Goal: Task Accomplishment & Management: Manage account settings

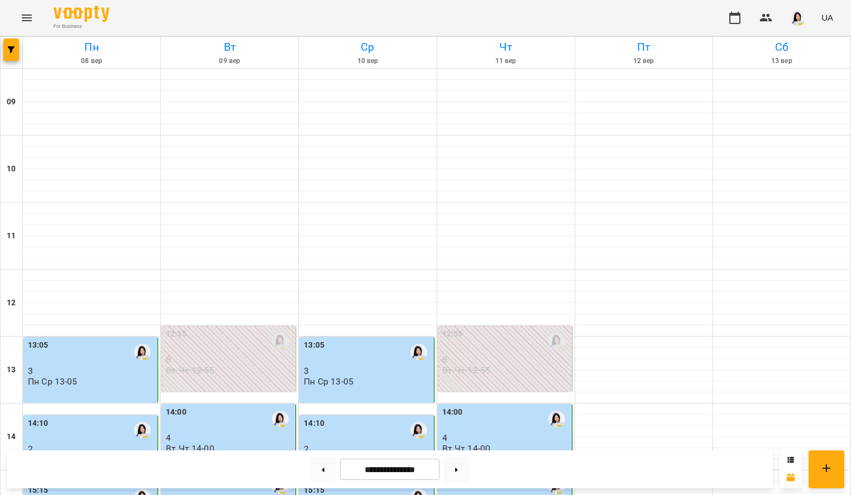
scroll to position [259, 0]
click at [458, 469] on icon at bounding box center [456, 470] width 3 height 4
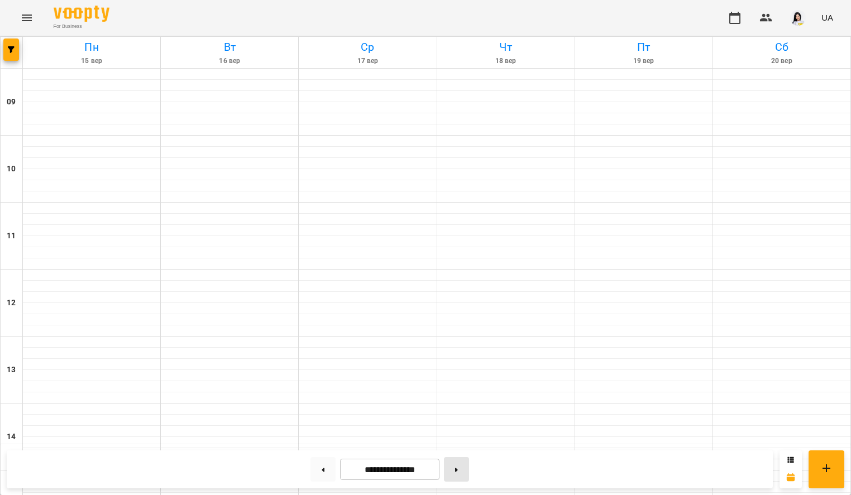
type input "**********"
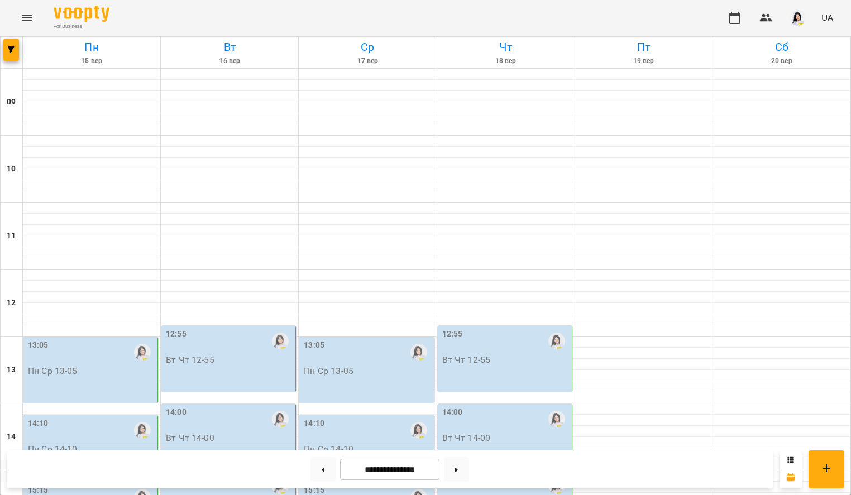
scroll to position [240, 0]
click at [108, 340] on div "13:05 Пн Ср 13-05" at bounding box center [91, 358] width 127 height 37
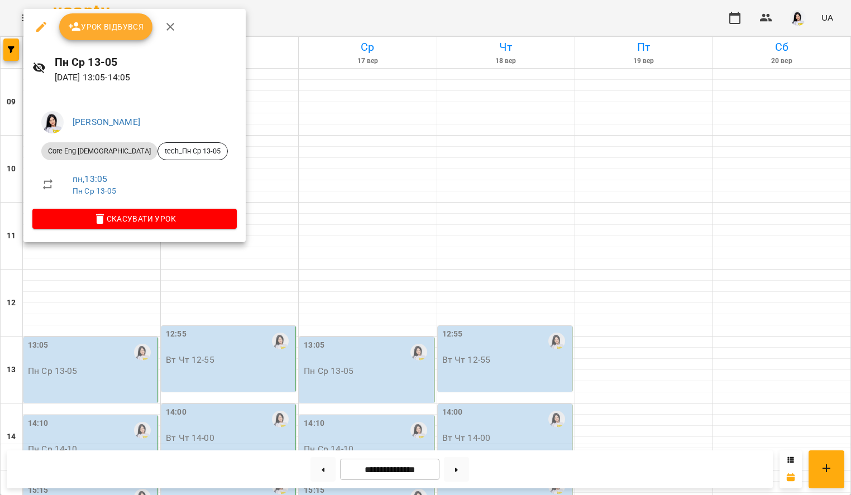
click at [106, 25] on span "Урок відбувся" at bounding box center [106, 26] width 76 height 13
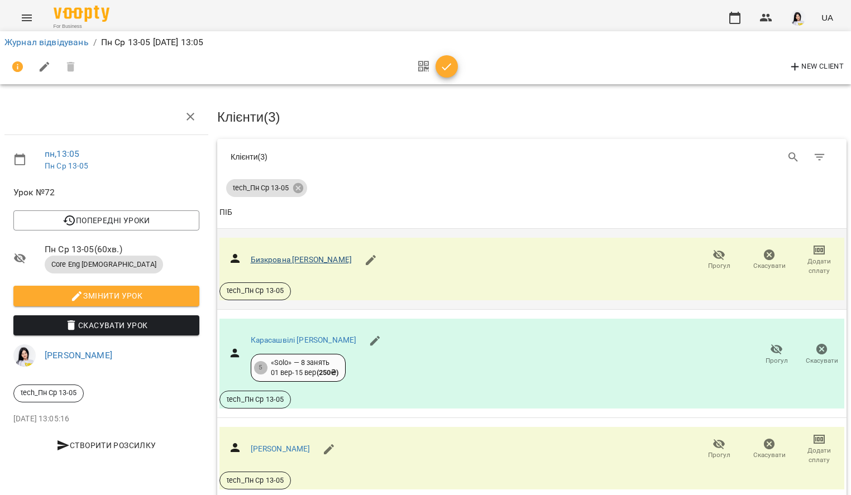
click at [284, 257] on link "Бизкровна [PERSON_NAME]" at bounding box center [301, 259] width 101 height 9
click at [63, 49] on div "Журнал відвідувань / Пн Ср 13-05 [DATE] 13:05" at bounding box center [425, 43] width 847 height 18
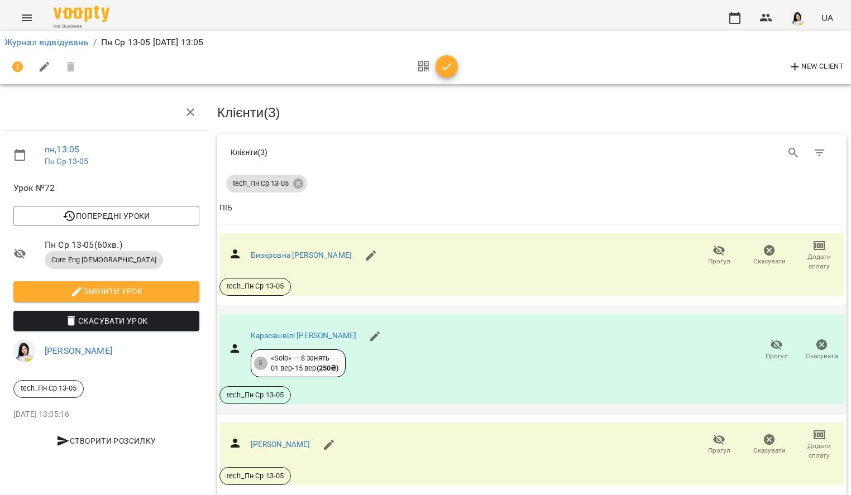
scroll to position [49, 0]
click at [332, 331] on link "Карасашвілі [PERSON_NAME]" at bounding box center [304, 335] width 106 height 9
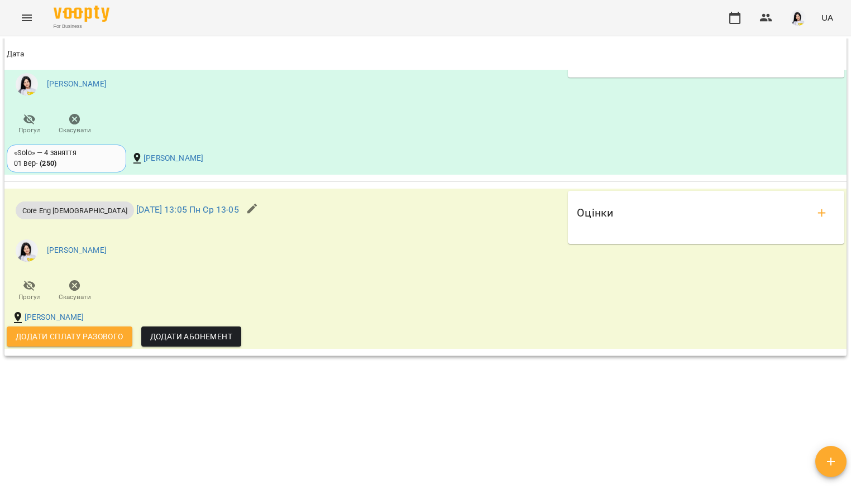
scroll to position [1153, 0]
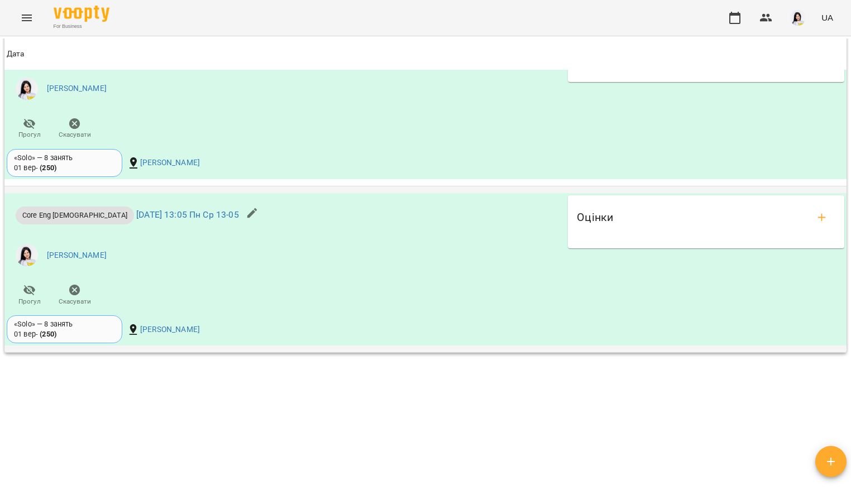
scroll to position [1127, 0]
click at [821, 226] on button "add evaluations" at bounding box center [822, 217] width 27 height 27
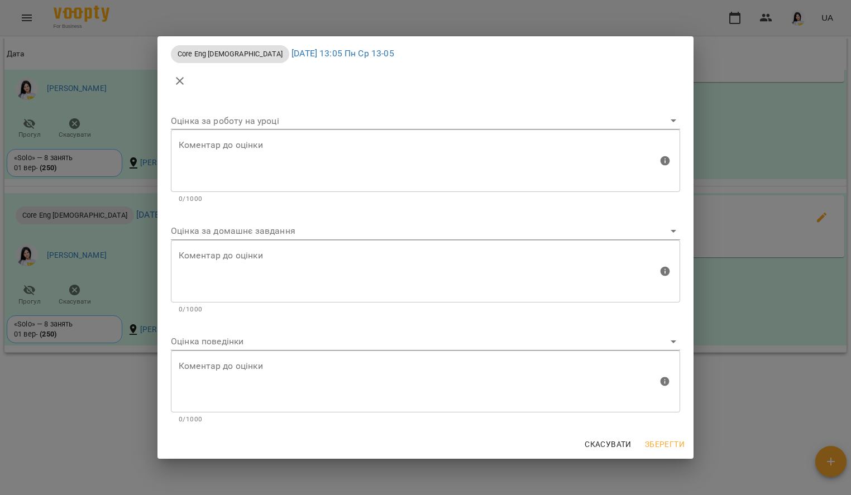
click at [299, 233] on body "For Business UA Мої клієнти / Карасашвілі Домініка Джемаловна Карасашвілі Домін…" at bounding box center [425, 266] width 851 height 532
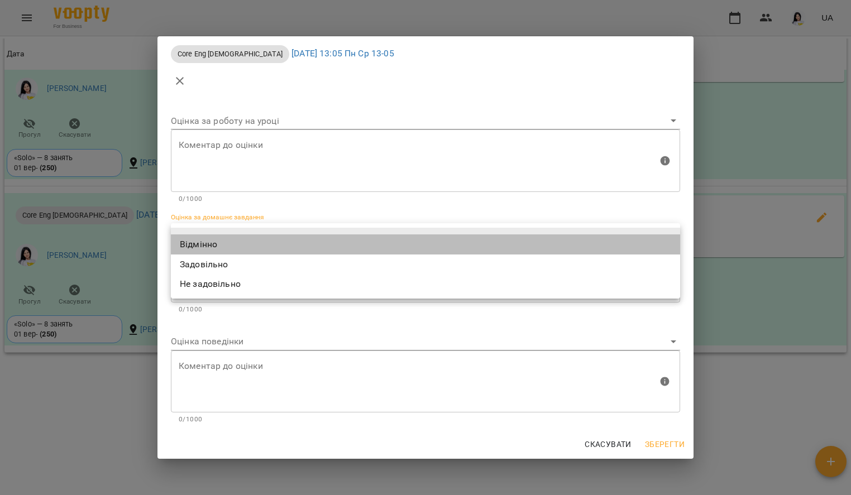
click at [193, 249] on li "Відмінно" at bounding box center [425, 245] width 509 height 20
type input "*********"
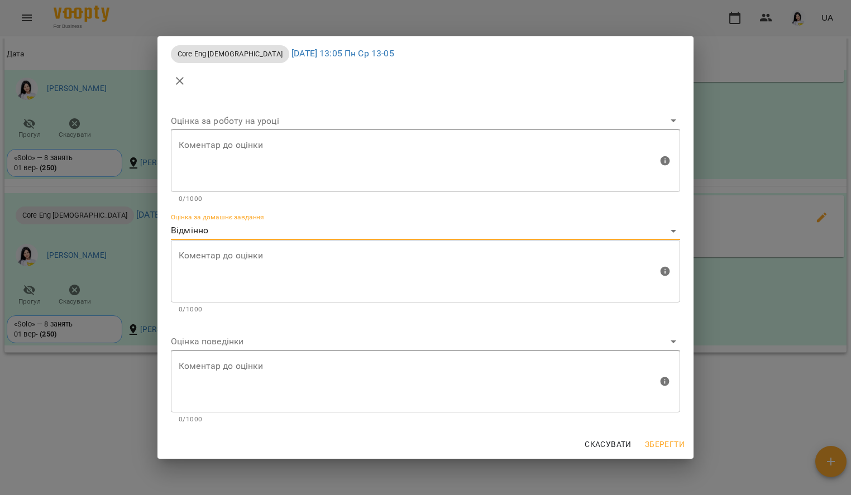
click at [191, 347] on body "For Business UA Мої клієнти / Карасашвілі Домініка Джемаловна Карасашвілі Домін…" at bounding box center [425, 266] width 851 height 532
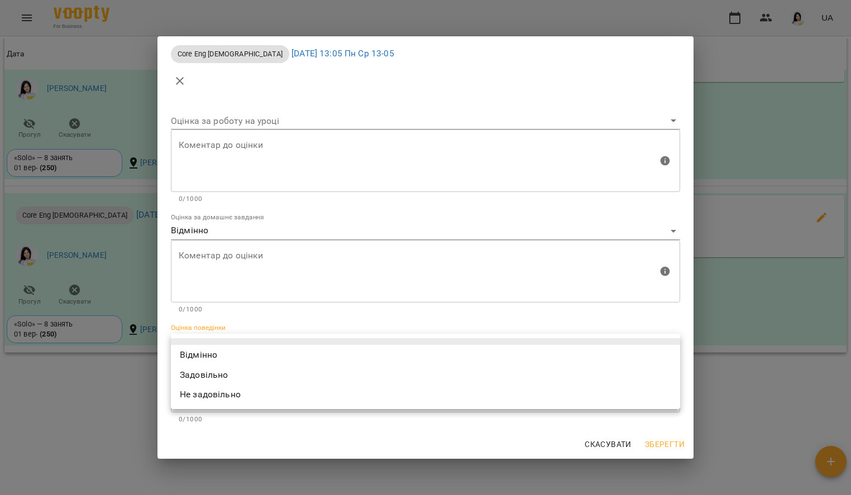
click at [197, 352] on li "Відмінно" at bounding box center [425, 355] width 509 height 20
type input "*********"
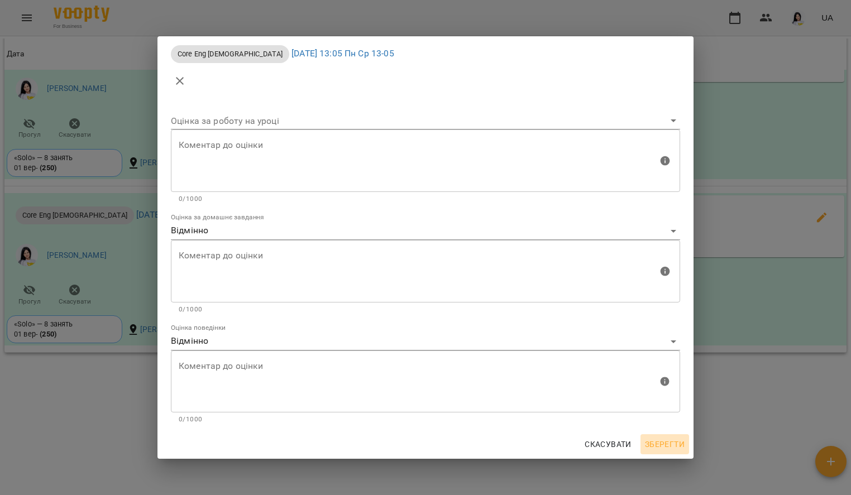
click at [646, 443] on span "Зберегти" at bounding box center [665, 444] width 40 height 13
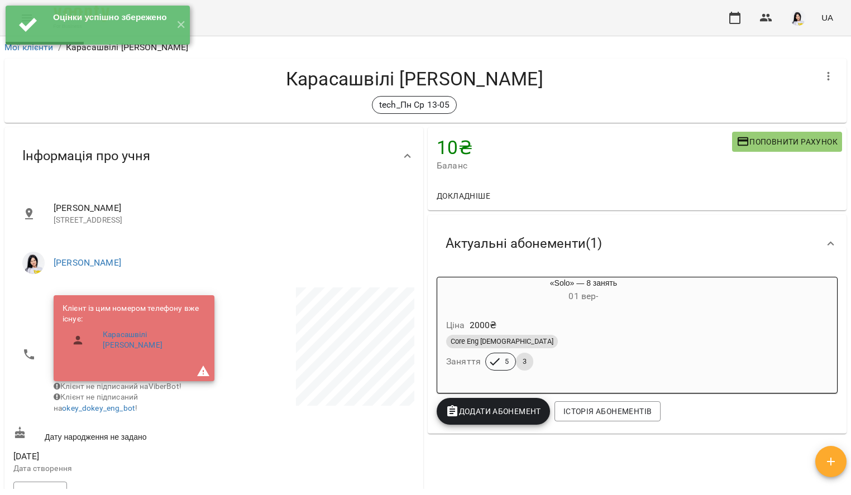
scroll to position [0, 0]
click at [185, 22] on button "✕" at bounding box center [180, 25] width 18 height 39
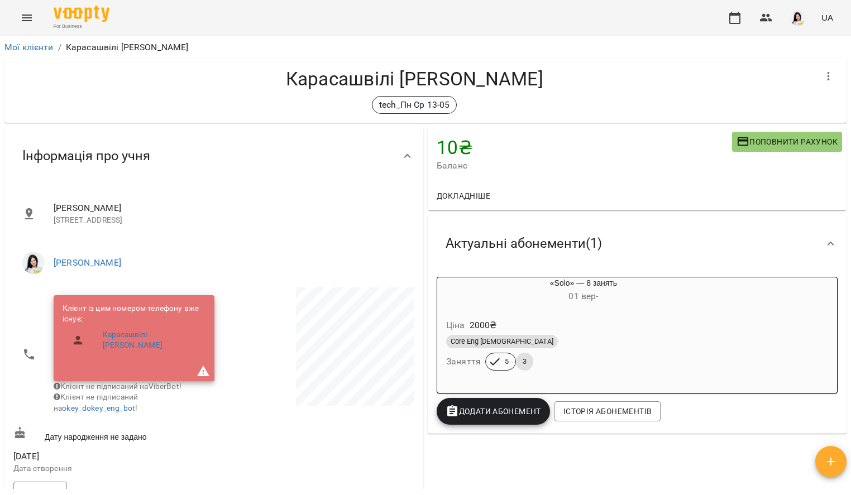
click at [21, 15] on icon "Menu" at bounding box center [26, 17] width 13 height 13
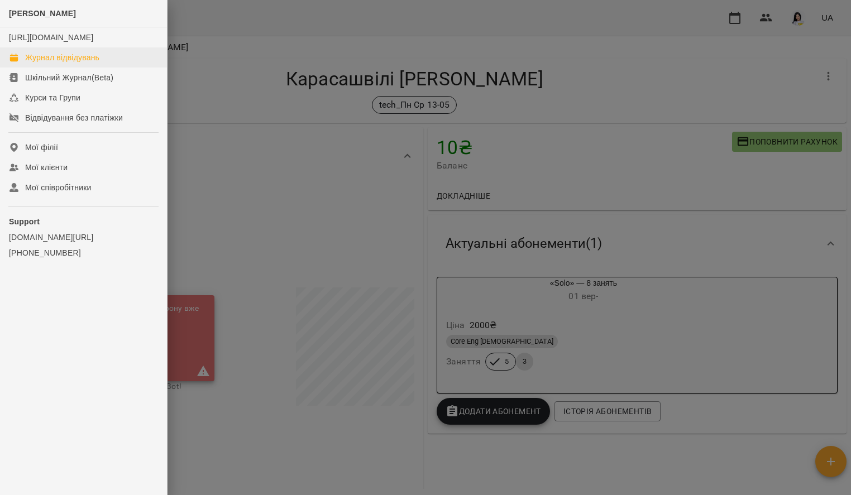
click at [55, 63] on div "Журнал відвідувань" at bounding box center [62, 57] width 74 height 11
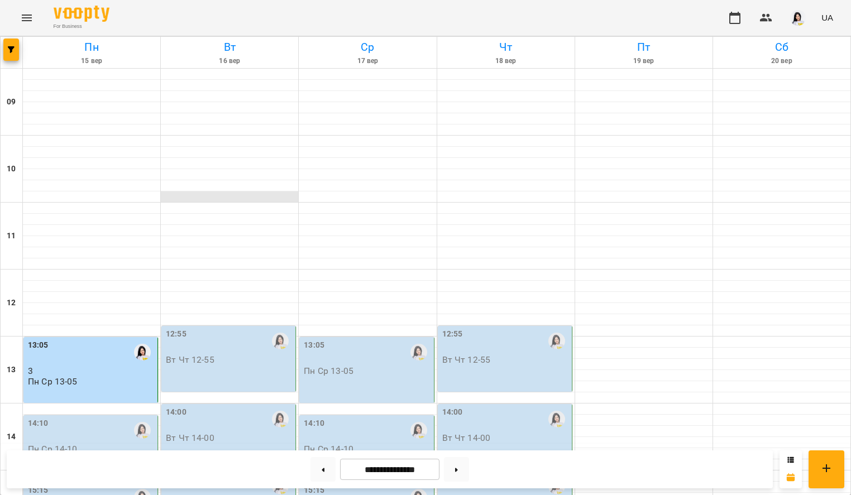
scroll to position [156, 0]
click at [88, 340] on div "13:05" at bounding box center [91, 353] width 127 height 26
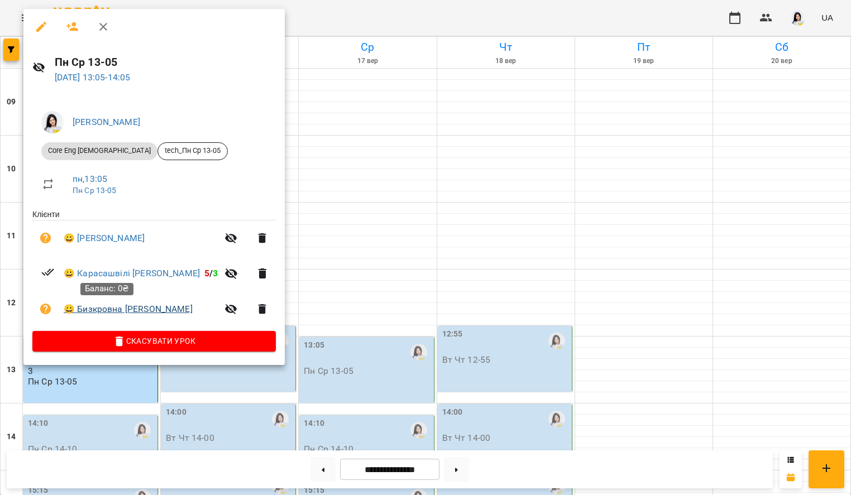
click at [118, 311] on link "😀 Бизкровна Софія" at bounding box center [128, 309] width 129 height 13
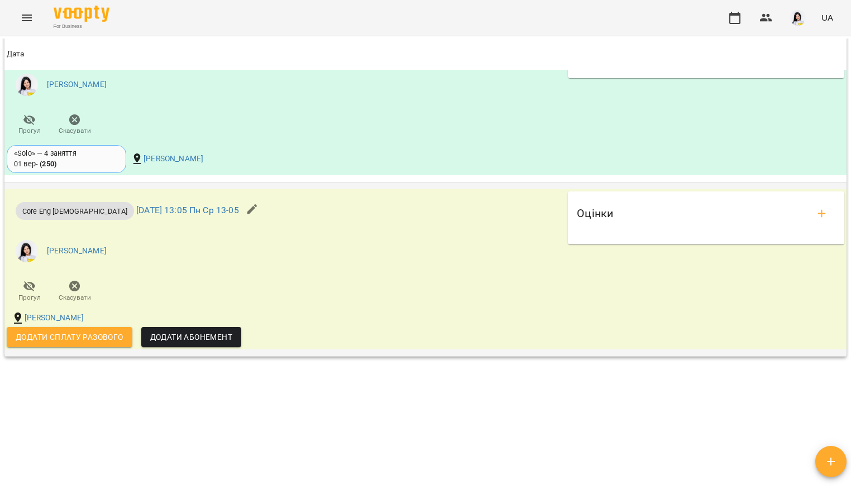
scroll to position [1153, 0]
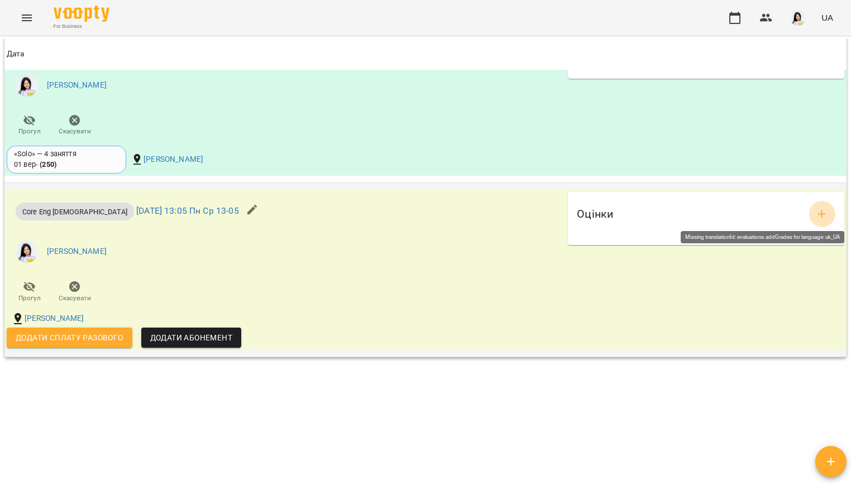
click at [815, 208] on icon "add evaluations" at bounding box center [821, 214] width 13 height 13
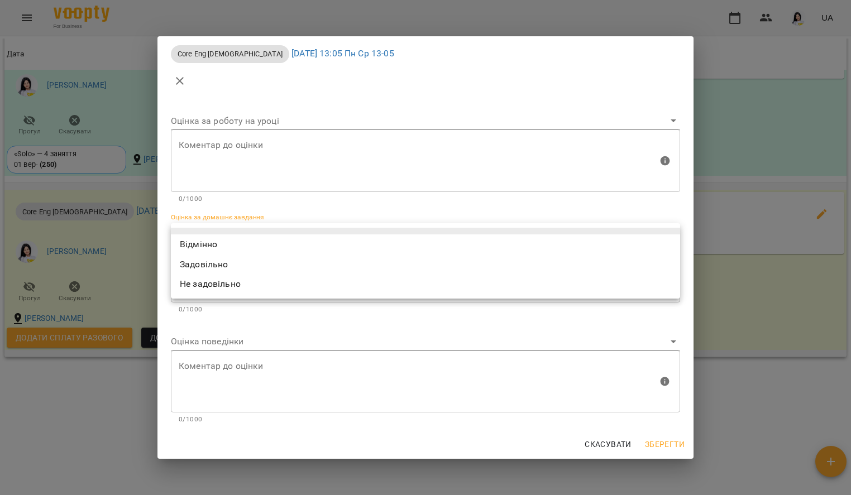
click at [352, 235] on body "For Business UA Мої клієнти / Бизкровна Софія Бизкровна Софія tech_Пн Ср 13-05 …" at bounding box center [425, 266] width 851 height 532
click at [281, 280] on li "Не задовільно" at bounding box center [425, 284] width 509 height 20
type input "**********"
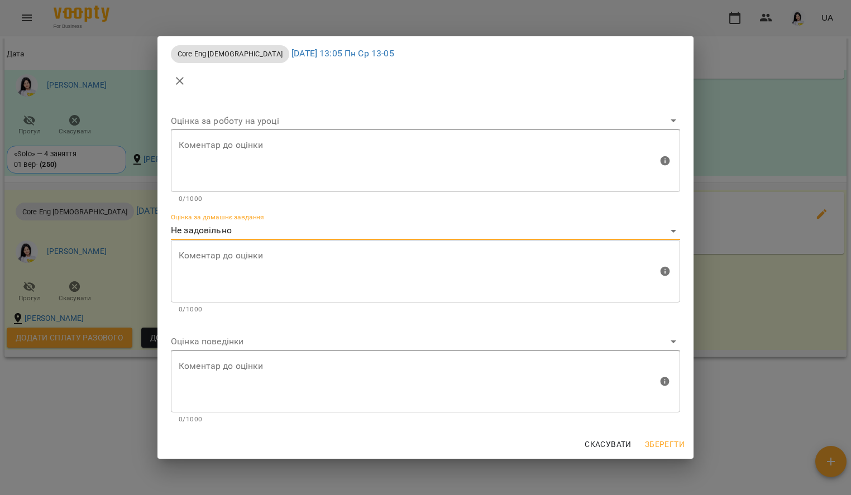
click at [266, 275] on textarea at bounding box center [418, 271] width 479 height 42
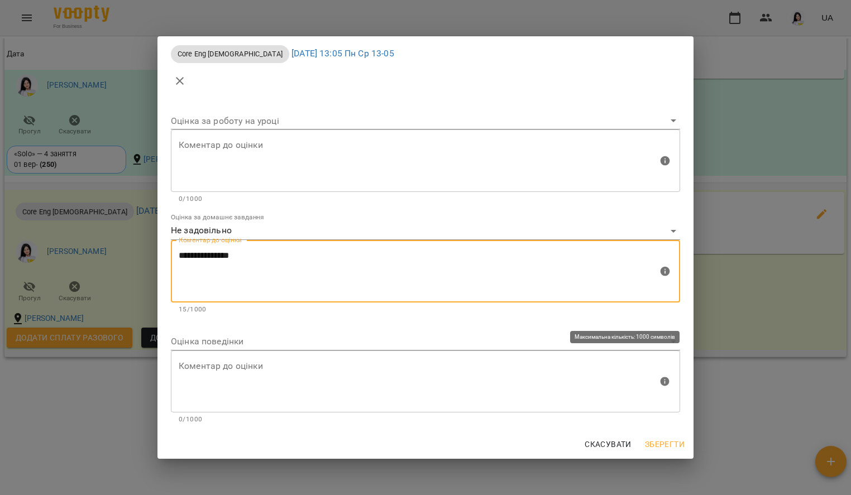
type textarea "**********"
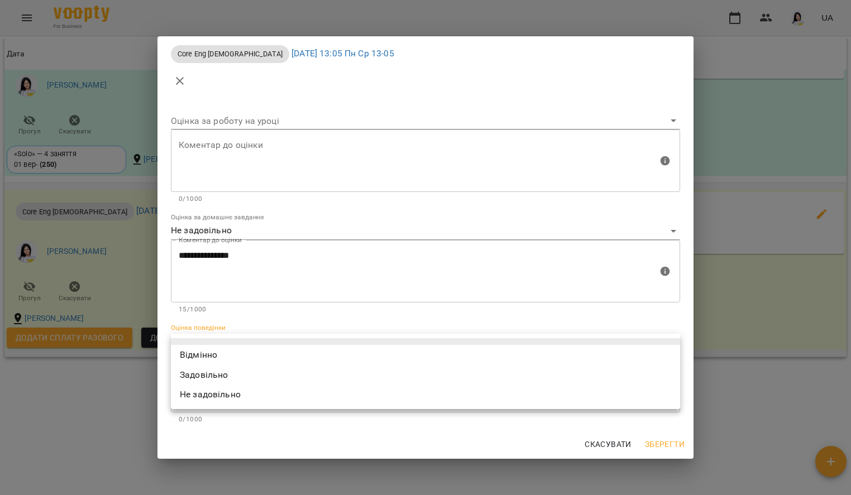
click at [228, 342] on body "For Business UA Мої клієнти / Бизкровна Софія Бизкровна Софія tech_Пн Ср 13-05 …" at bounding box center [425, 266] width 851 height 532
click at [217, 352] on li "Відмінно" at bounding box center [425, 355] width 509 height 20
type input "*********"
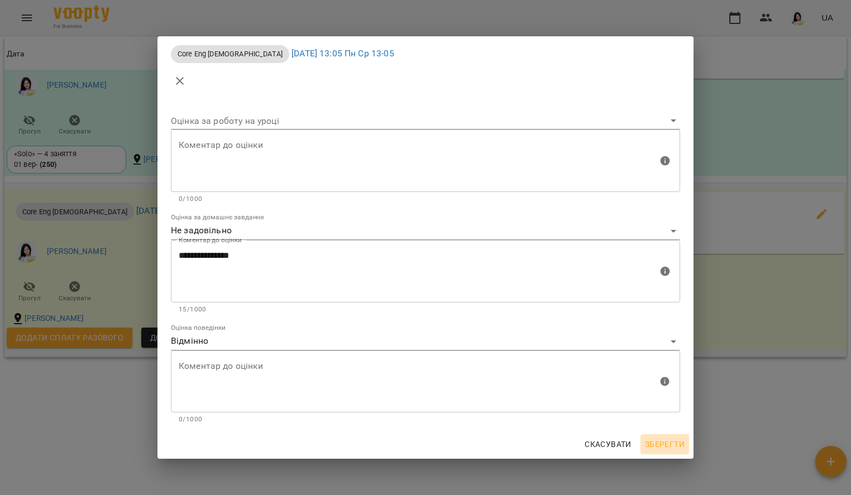
click at [651, 439] on span "Зберегти" at bounding box center [665, 444] width 40 height 13
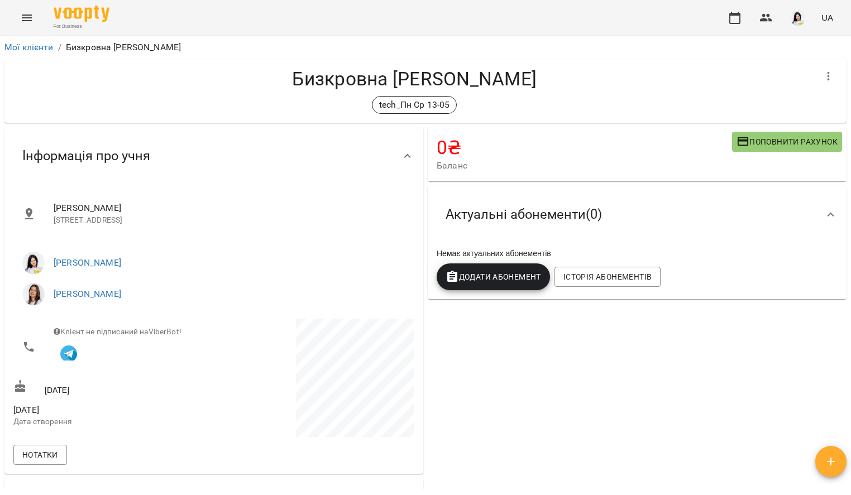
scroll to position [0, 0]
click at [23, 23] on icon "Menu" at bounding box center [26, 17] width 13 height 13
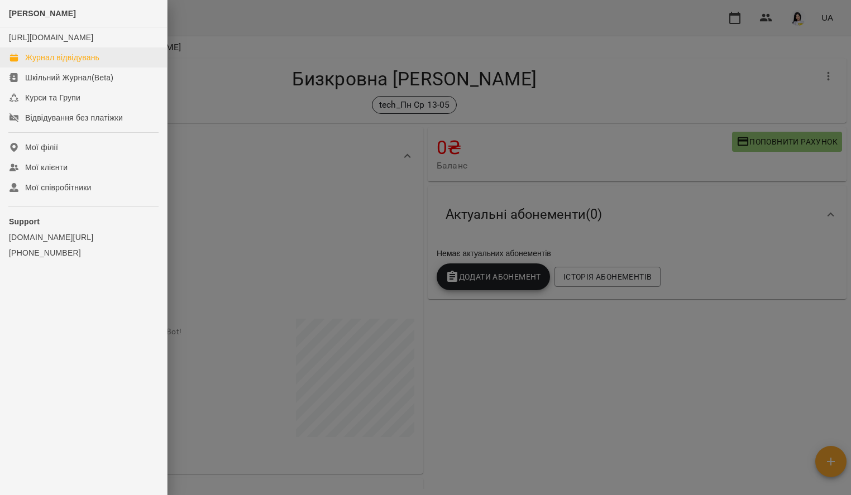
click at [84, 63] on div "Журнал відвідувань" at bounding box center [62, 57] width 74 height 11
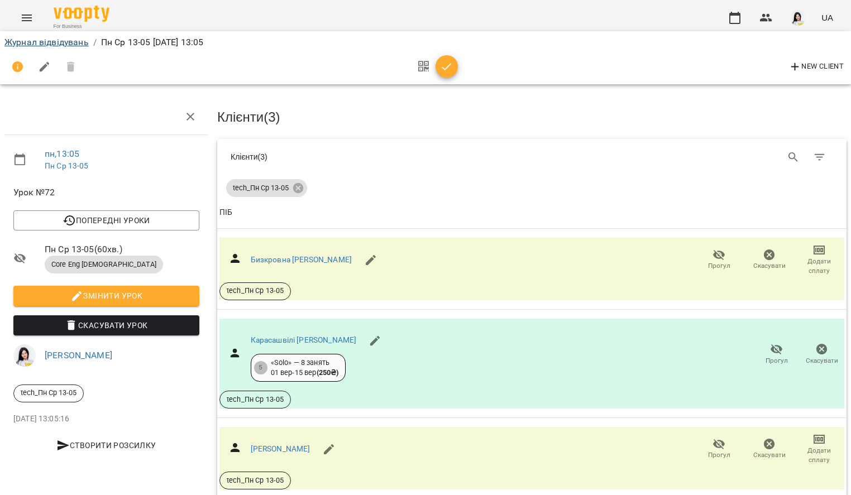
scroll to position [49, 0]
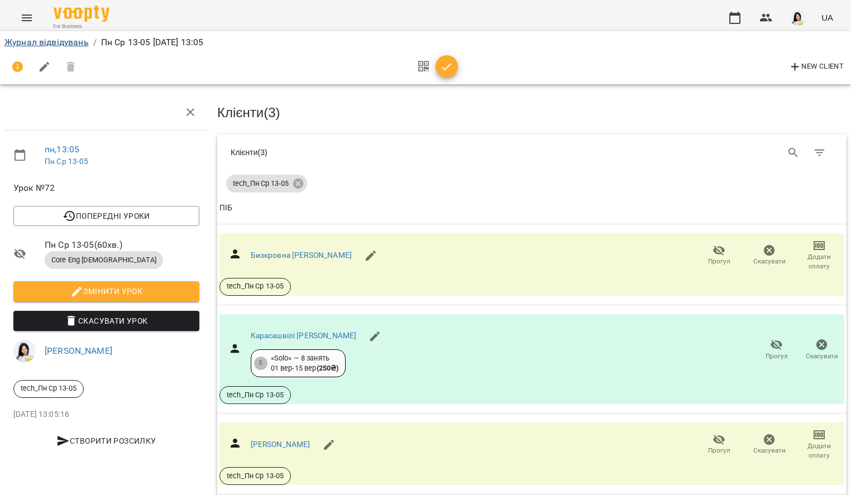
click at [59, 44] on link "Журнал відвідувань" at bounding box center [46, 42] width 84 height 11
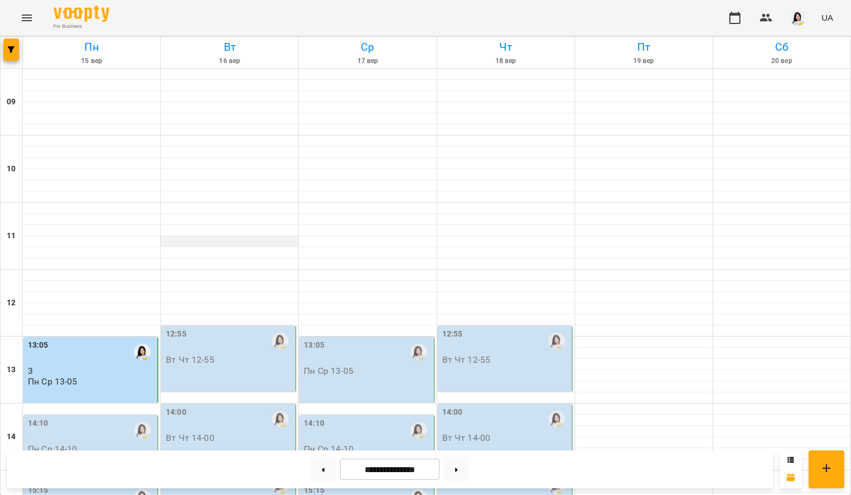
scroll to position [75, 0]
click at [64, 418] on div "14:10" at bounding box center [91, 431] width 127 height 26
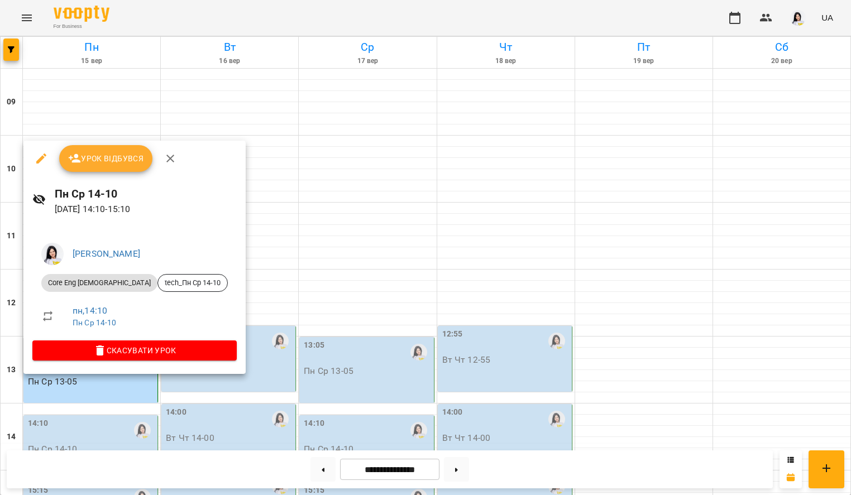
click at [94, 160] on span "Урок відбувся" at bounding box center [106, 158] width 76 height 13
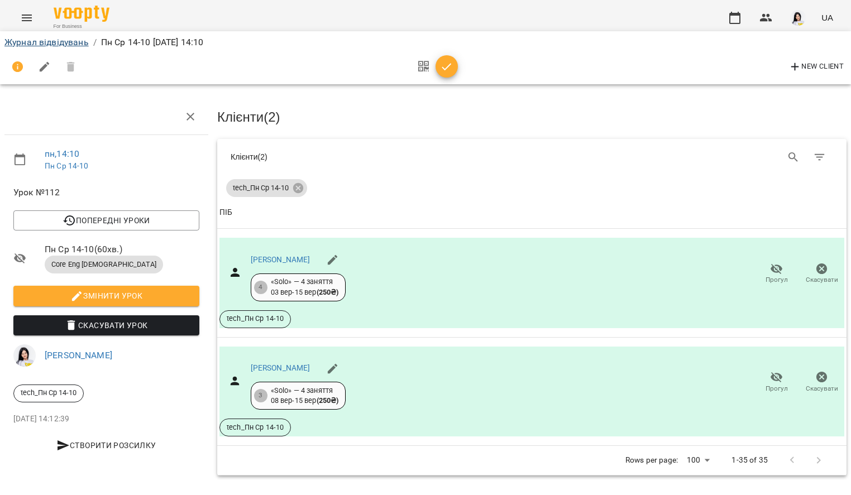
click at [41, 42] on link "Журнал відвідувань" at bounding box center [46, 42] width 84 height 11
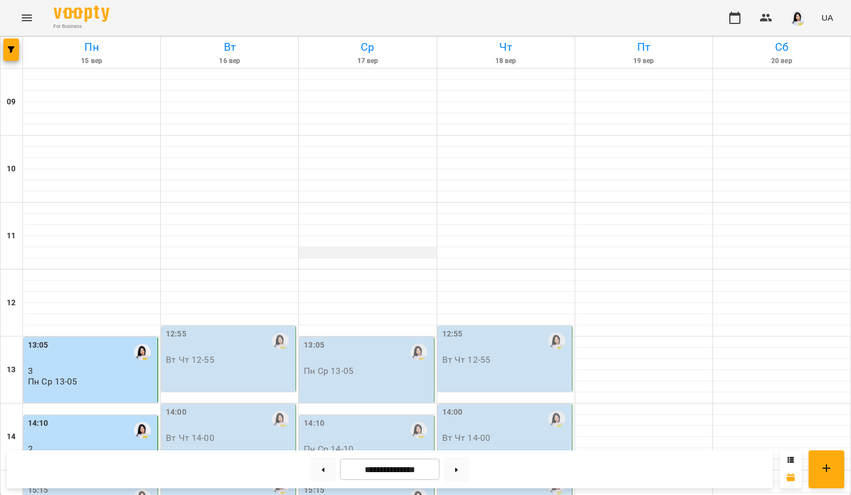
scroll to position [148, 0]
click at [96, 445] on p "2" at bounding box center [91, 449] width 127 height 9
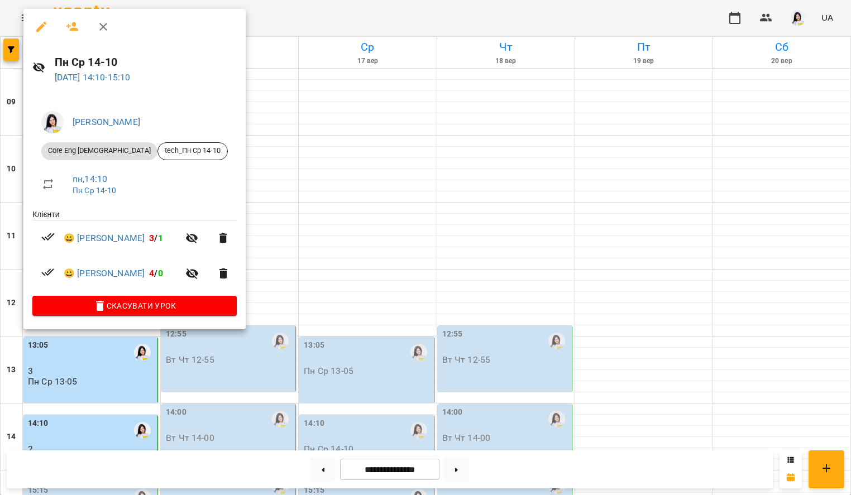
click at [49, 395] on div at bounding box center [425, 247] width 851 height 495
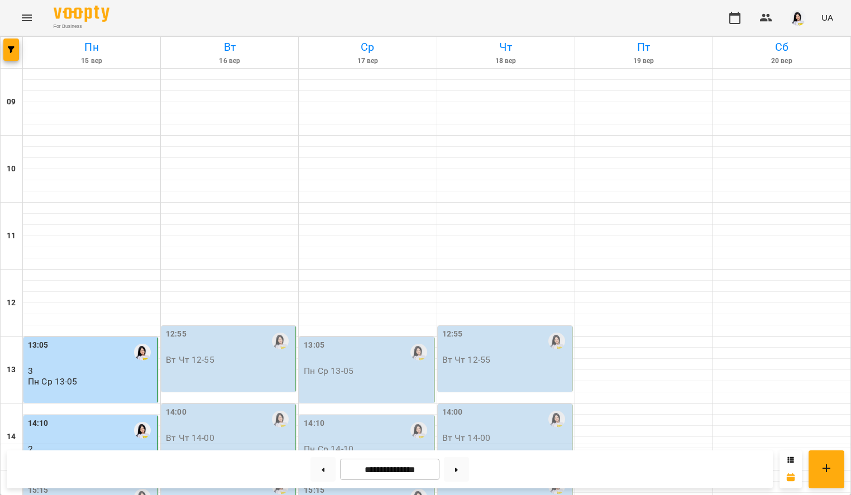
click at [73, 416] on div "14:10 2 Пн Ср 14-10" at bounding box center [90, 449] width 135 height 66
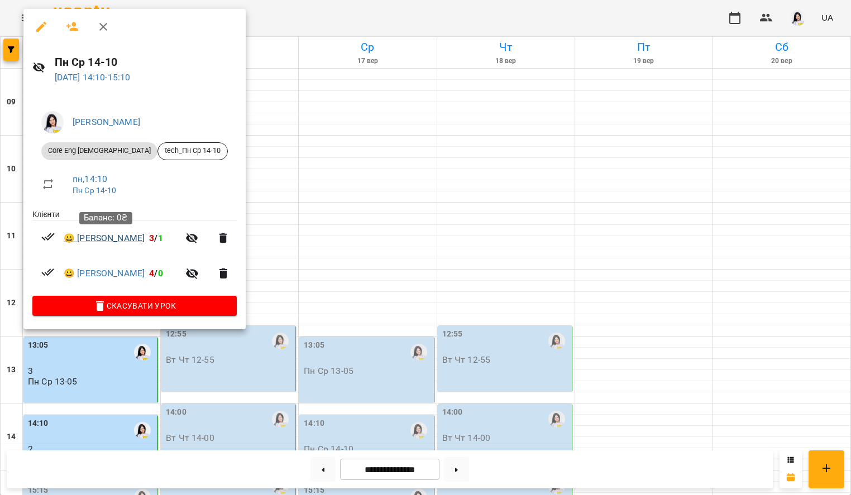
click at [114, 240] on link "😀 Лосєвський Іван" at bounding box center [104, 238] width 81 height 13
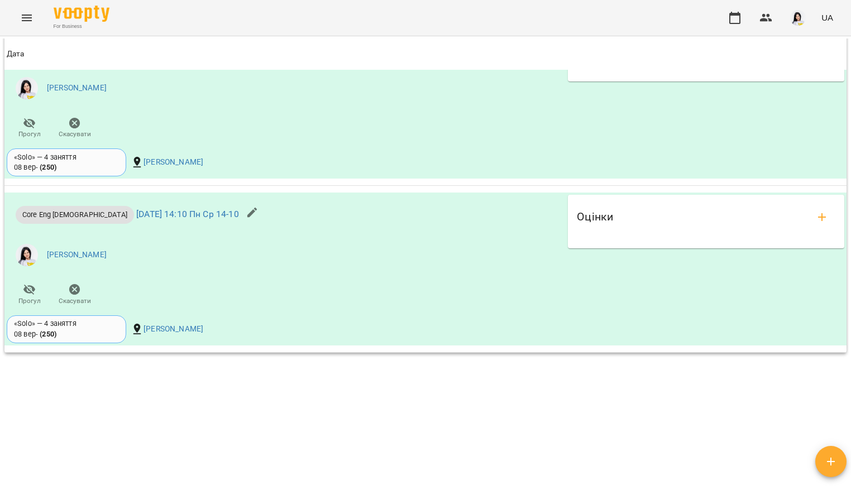
scroll to position [1139, 0]
click at [815, 213] on icon "add evaluations" at bounding box center [821, 217] width 13 height 13
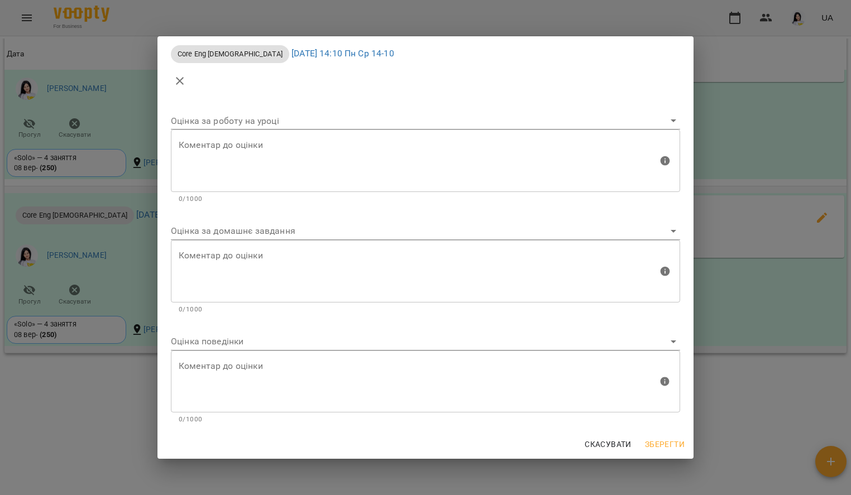
click at [379, 225] on body "For Business UA Мої клієнти / Лосєвський Іван Лосєвський Іван tech_Пн Ср 14-10 …" at bounding box center [425, 266] width 851 height 532
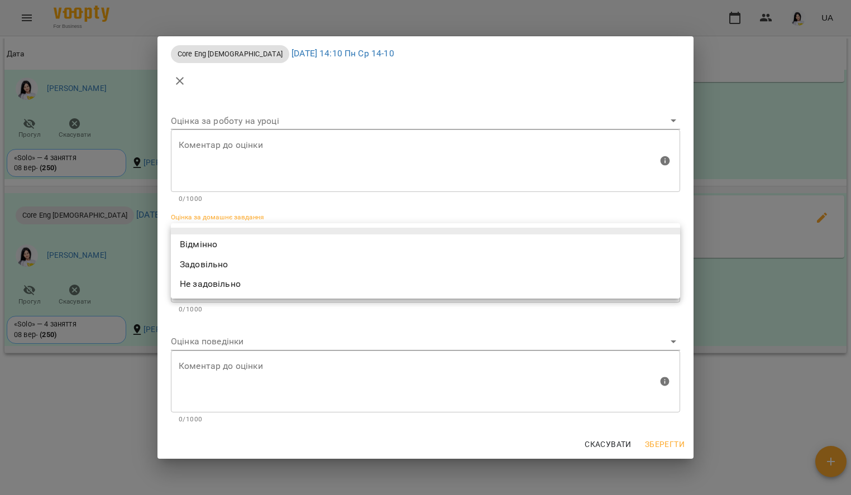
click at [251, 272] on li "Задовільно" at bounding box center [425, 265] width 509 height 20
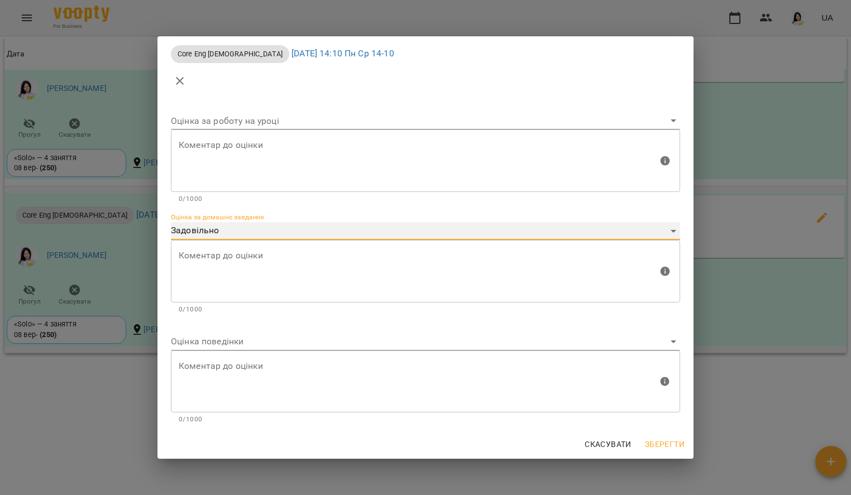
type input "**********"
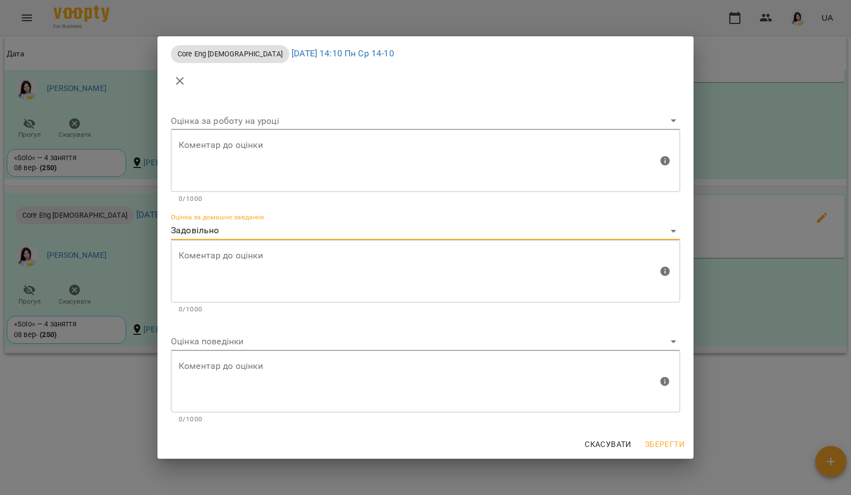
click at [248, 266] on textarea at bounding box center [418, 271] width 479 height 42
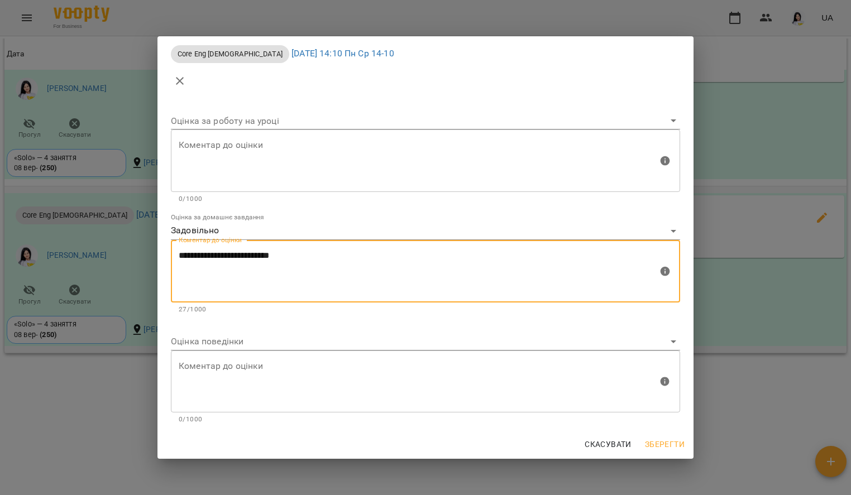
type textarea "**********"
click at [202, 349] on body "For Business UA Мої клієнти / Лосєвський Іван Лосєвський Іван tech_Пн Ср 14-10 …" at bounding box center [425, 266] width 851 height 532
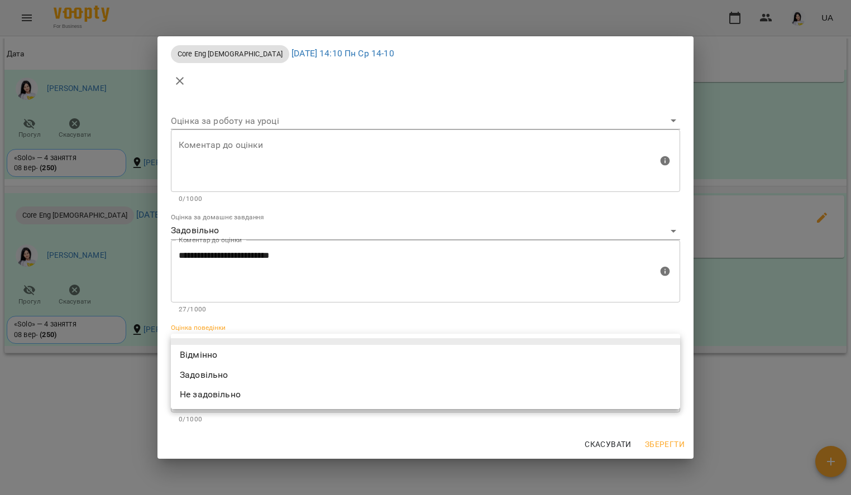
click at [202, 350] on li "Відмінно" at bounding box center [425, 355] width 509 height 20
type input "*********"
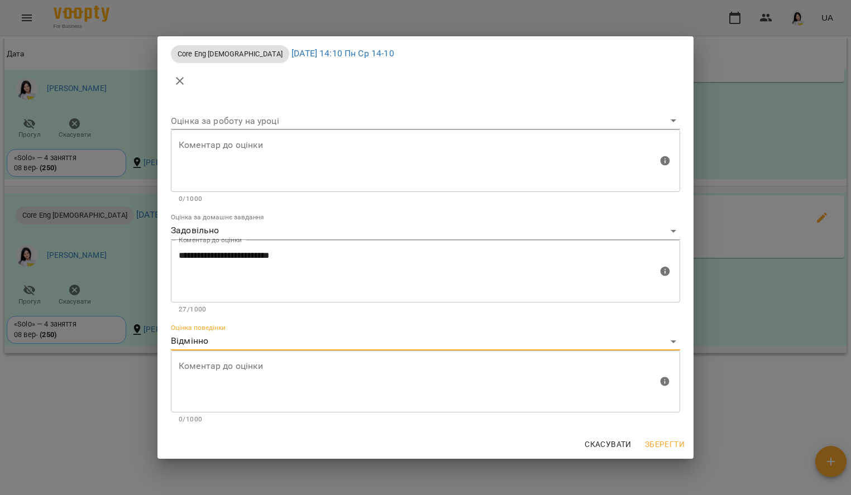
click at [653, 439] on span "Зберегти" at bounding box center [665, 444] width 40 height 13
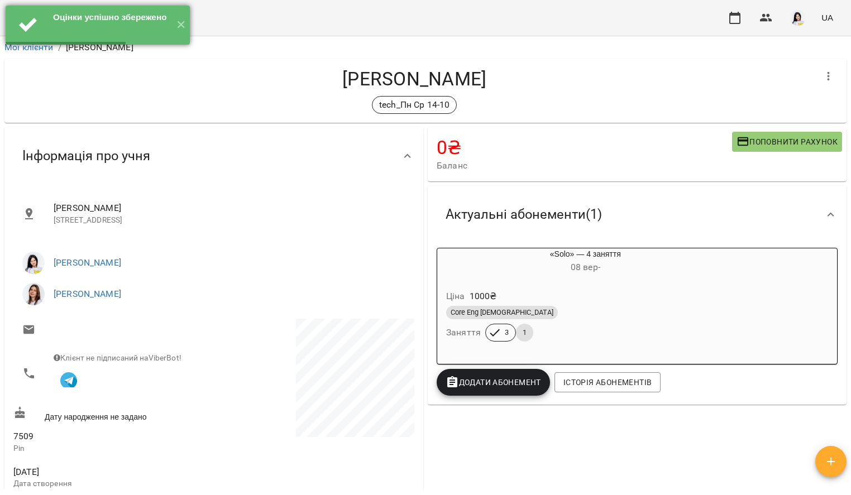
scroll to position [0, 0]
click at [178, 26] on button "✕" at bounding box center [180, 25] width 18 height 39
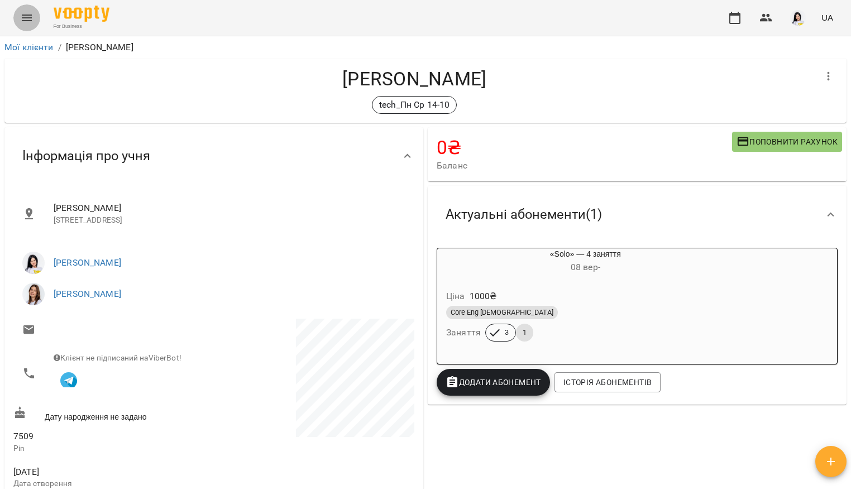
click at [16, 21] on button "Menu" at bounding box center [26, 17] width 27 height 27
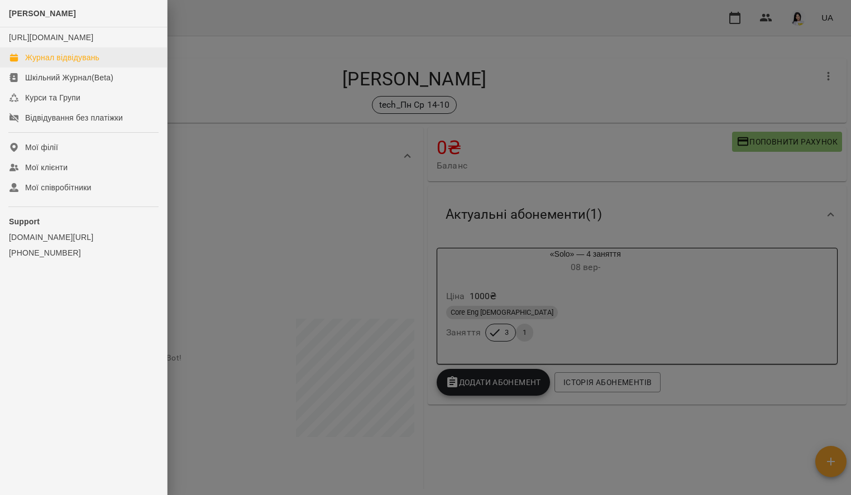
click at [87, 68] on link "Журнал відвідувань" at bounding box center [83, 57] width 167 height 20
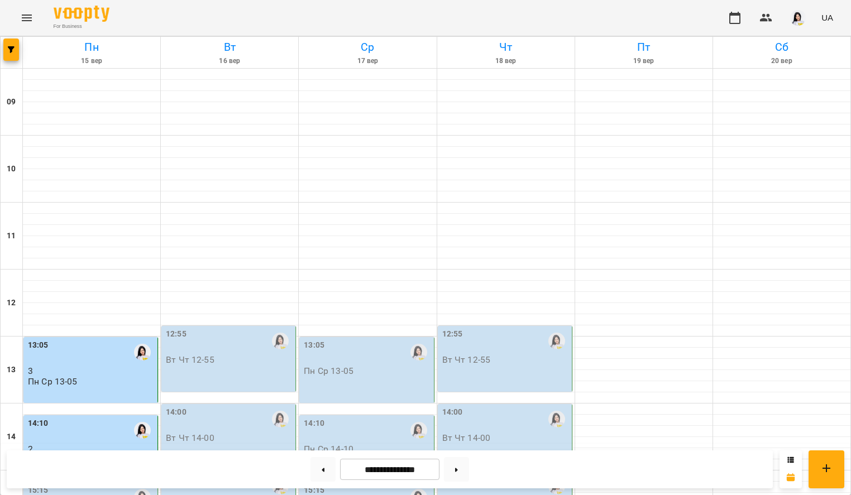
scroll to position [281, 0]
click at [122, 418] on div "14:10 2 Пн Ср 14-10" at bounding box center [91, 441] width 127 height 47
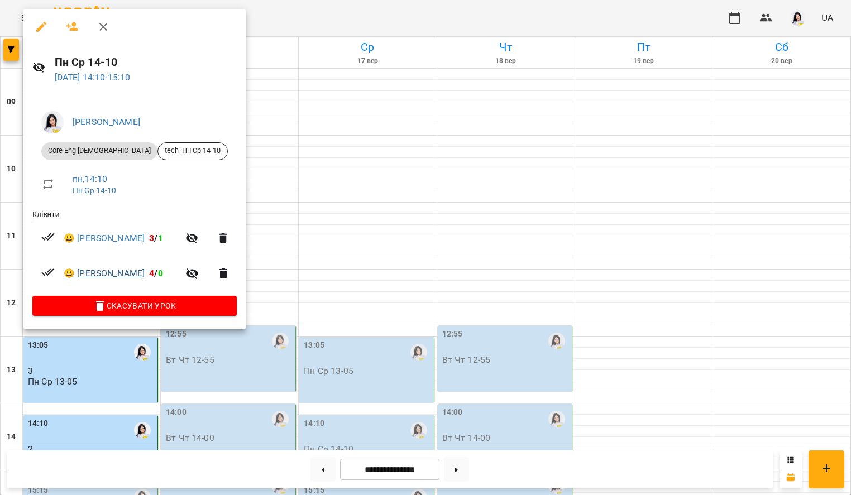
click at [126, 274] on link "😀 Ковальчук Дарина" at bounding box center [104, 273] width 81 height 13
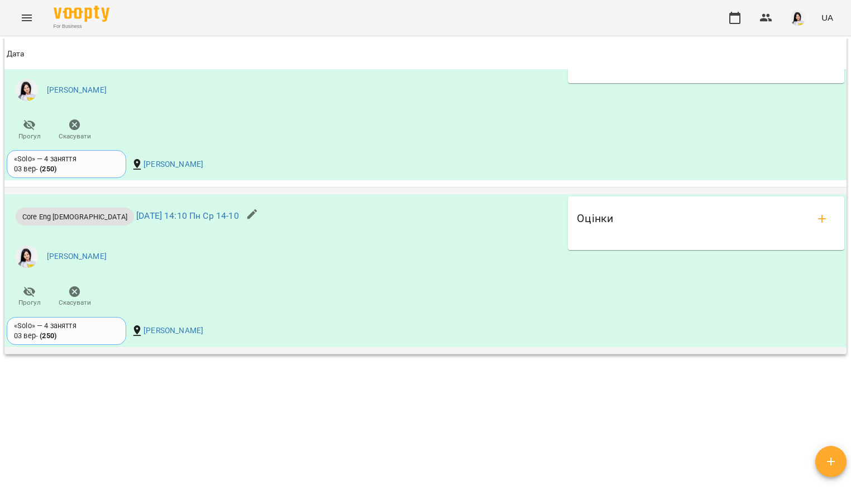
scroll to position [1053, 0]
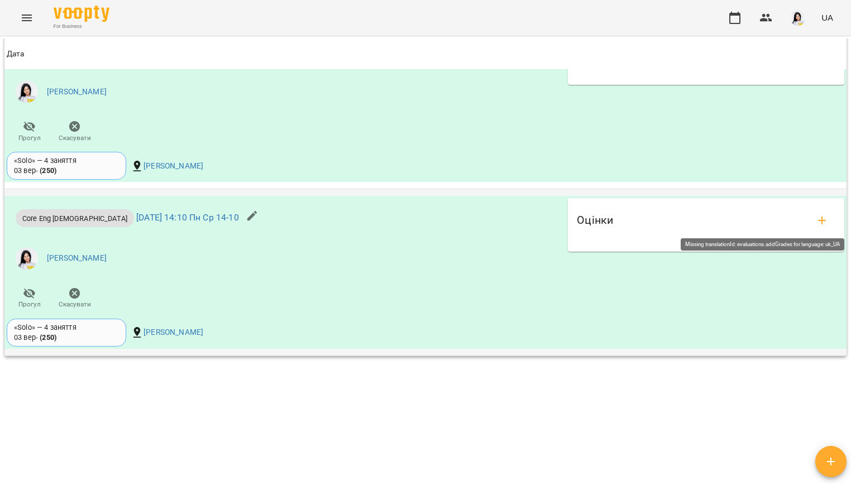
click at [815, 220] on icon "add evaluations" at bounding box center [821, 220] width 13 height 13
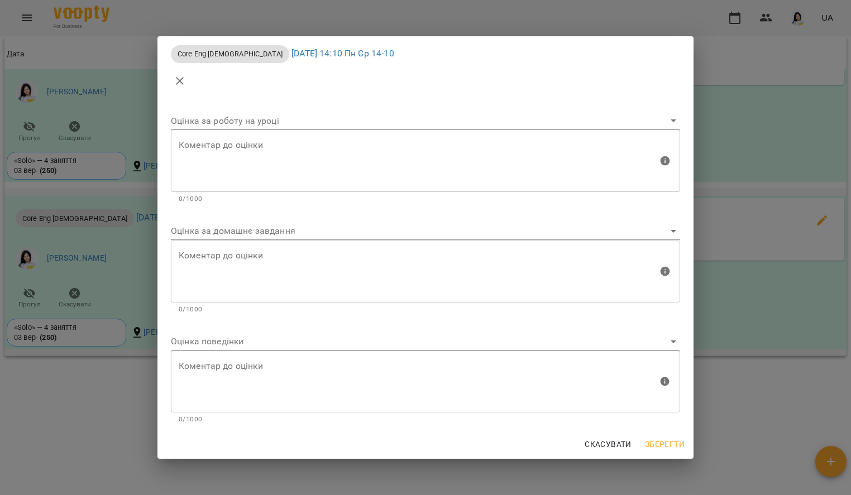
click at [308, 237] on body "For Business UA Мої клієнти / Ковальчук Дарина Ковальчук Дарина tech_Пн Ср 14-1…" at bounding box center [425, 266] width 851 height 532
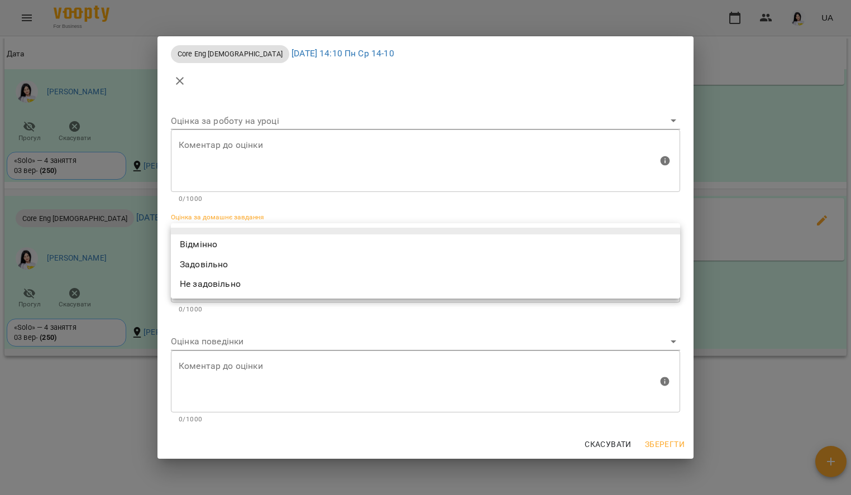
click at [257, 280] on li "Не задовільно" at bounding box center [425, 284] width 509 height 20
type input "**********"
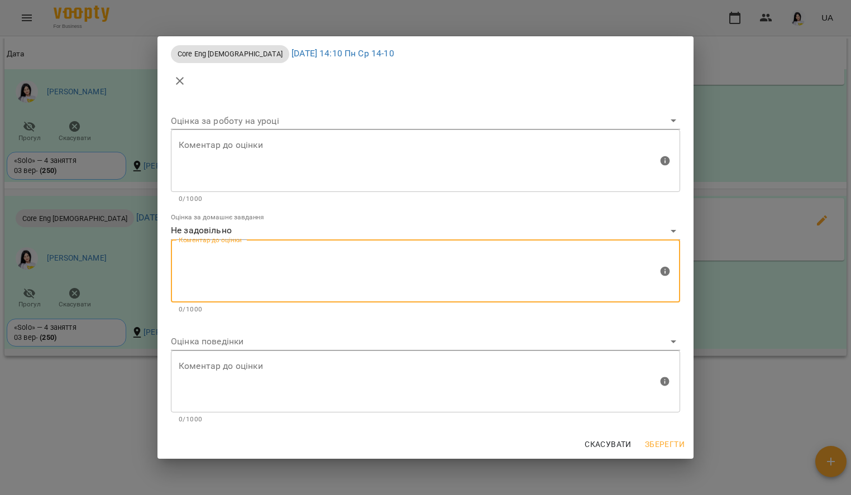
click at [259, 256] on textarea at bounding box center [418, 271] width 479 height 42
type textarea "**********"
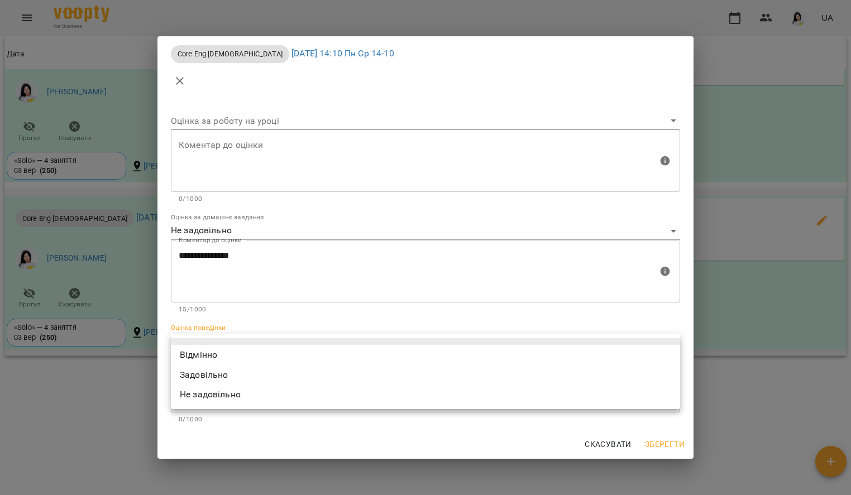
click at [240, 335] on body "For Business UA Мої клієнти / Ковальчук Дарина Ковальчук Дарина tech_Пн Ср 14-1…" at bounding box center [425, 266] width 851 height 532
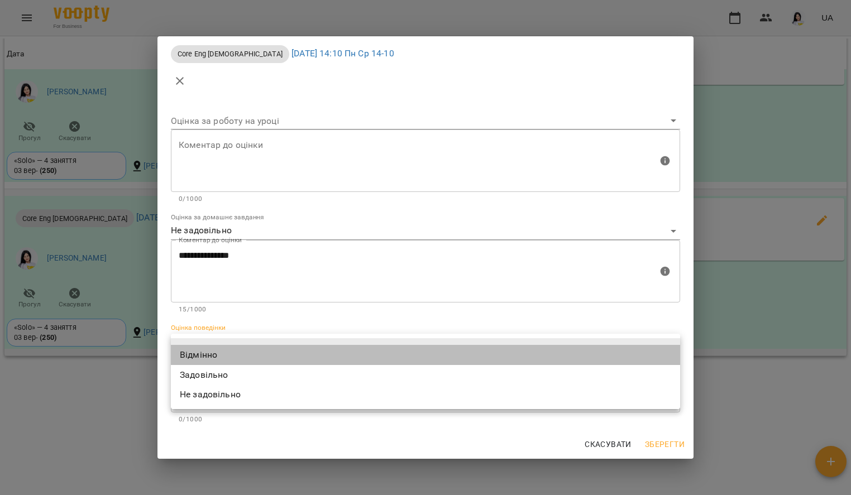
click at [237, 355] on li "Відмінно" at bounding box center [425, 355] width 509 height 20
type input "*********"
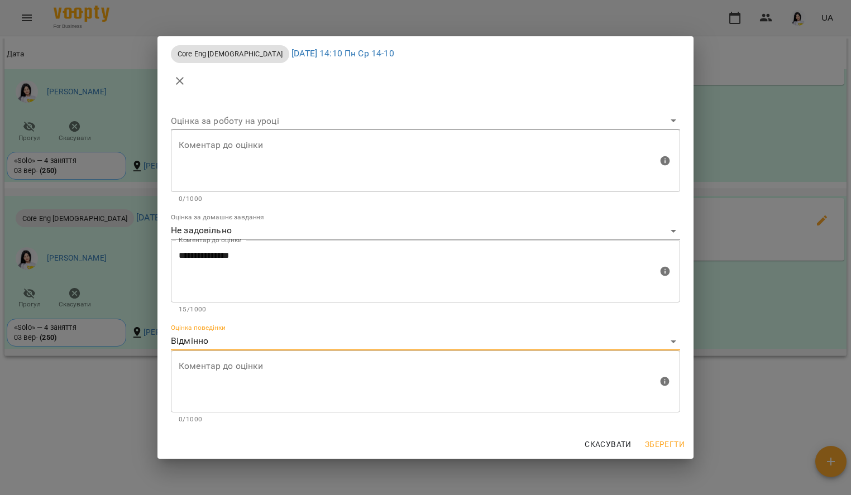
click at [656, 441] on span "Зберегти" at bounding box center [665, 444] width 40 height 13
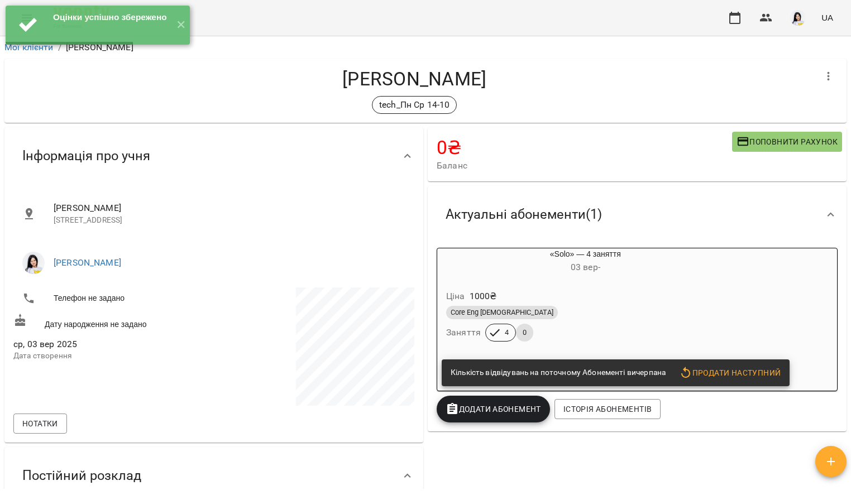
scroll to position [0, 0]
